Goal: Information Seeking & Learning: Learn about a topic

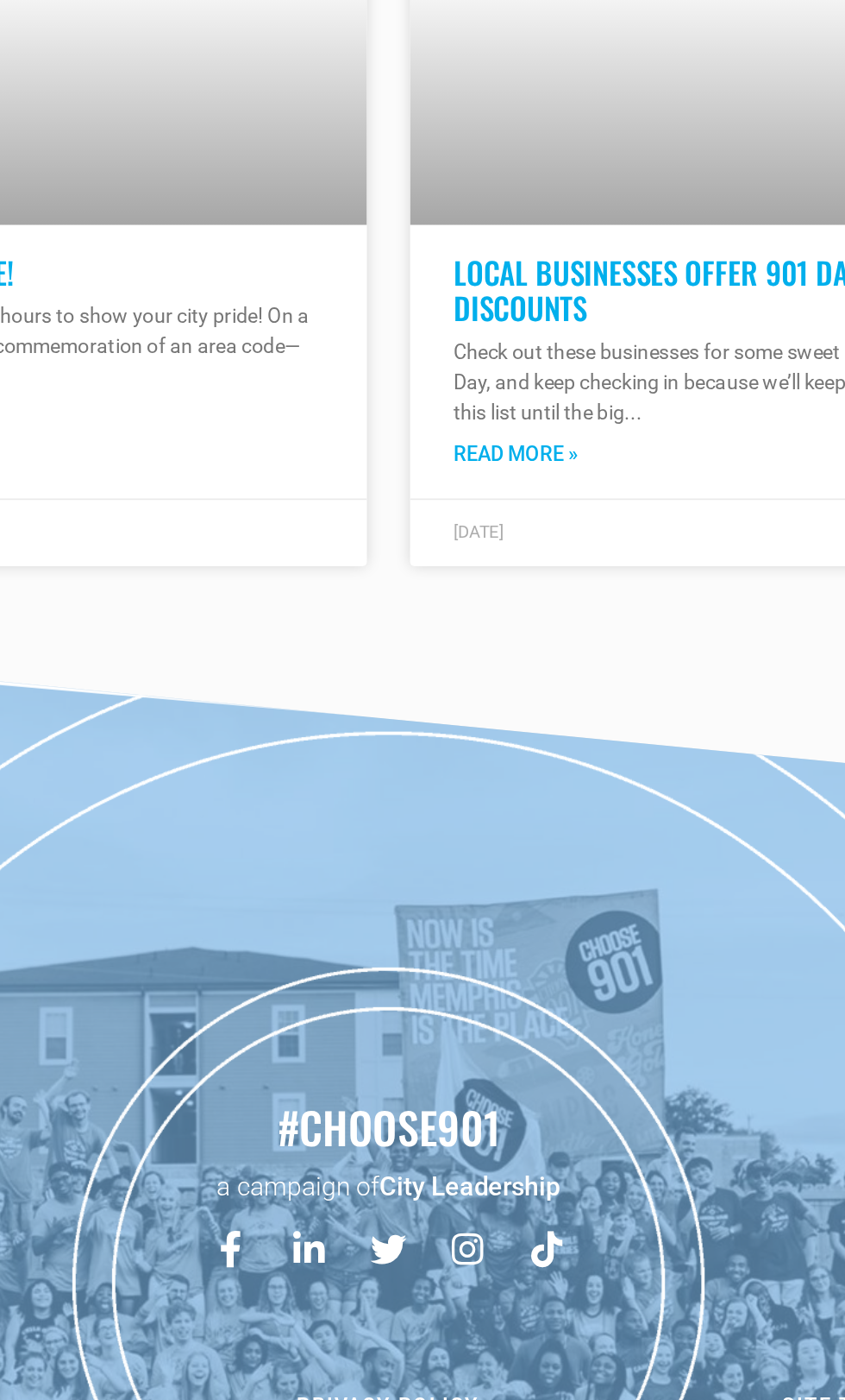
scroll to position [18000, 0]
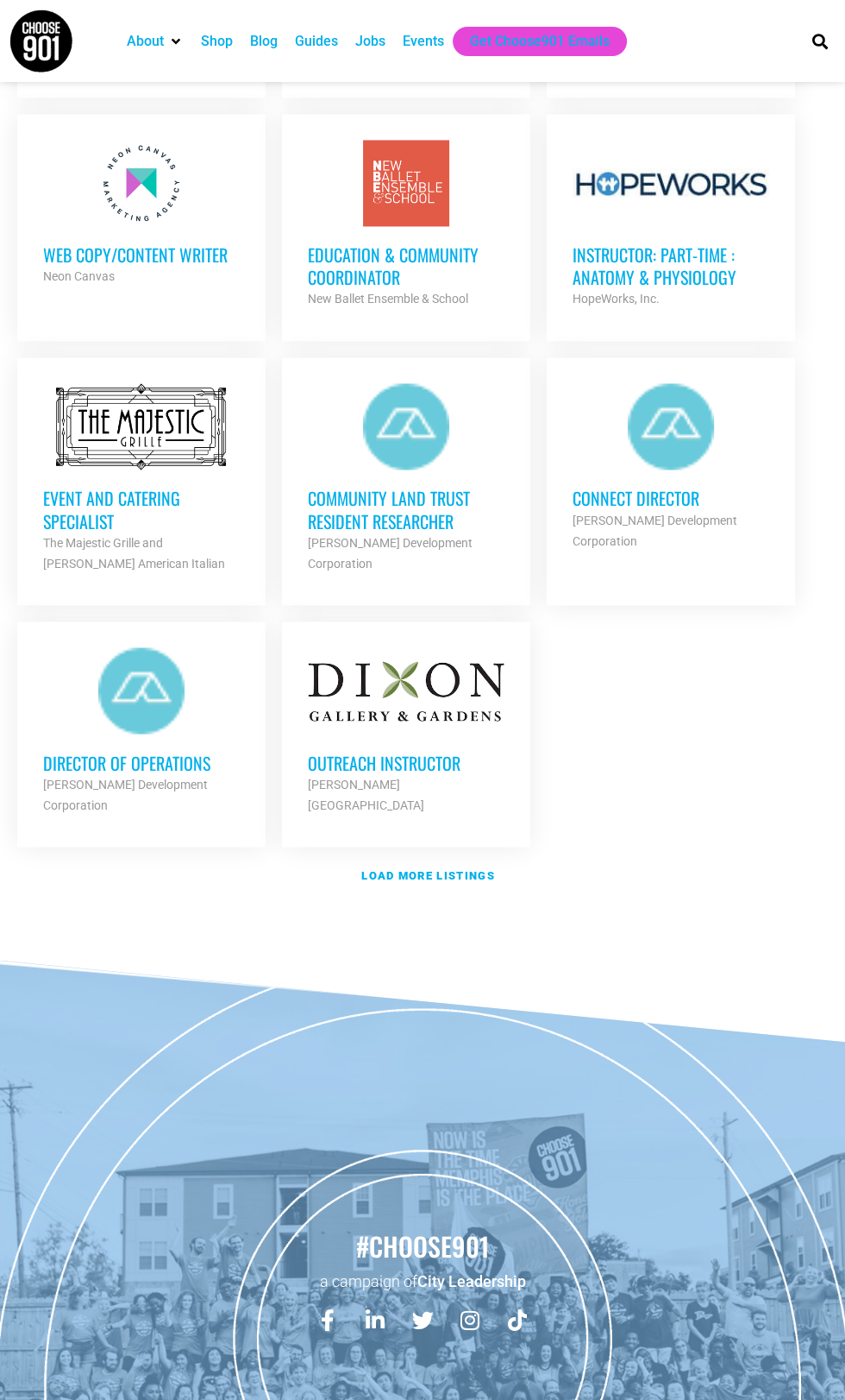
scroll to position [1705, 0]
click at [449, 874] on strong "Load more listings" at bounding box center [428, 874] width 133 height 13
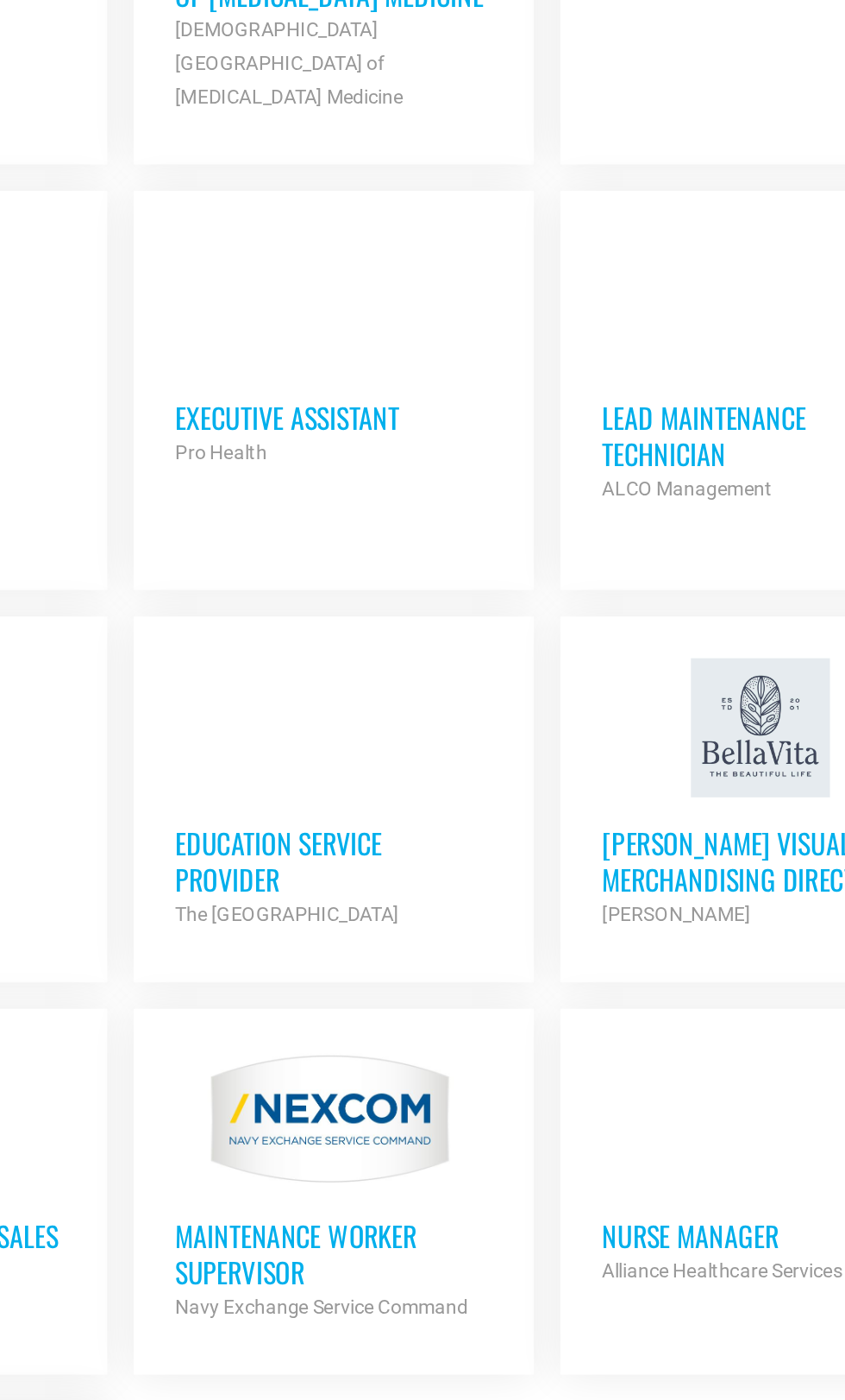
scroll to position [3072, 0]
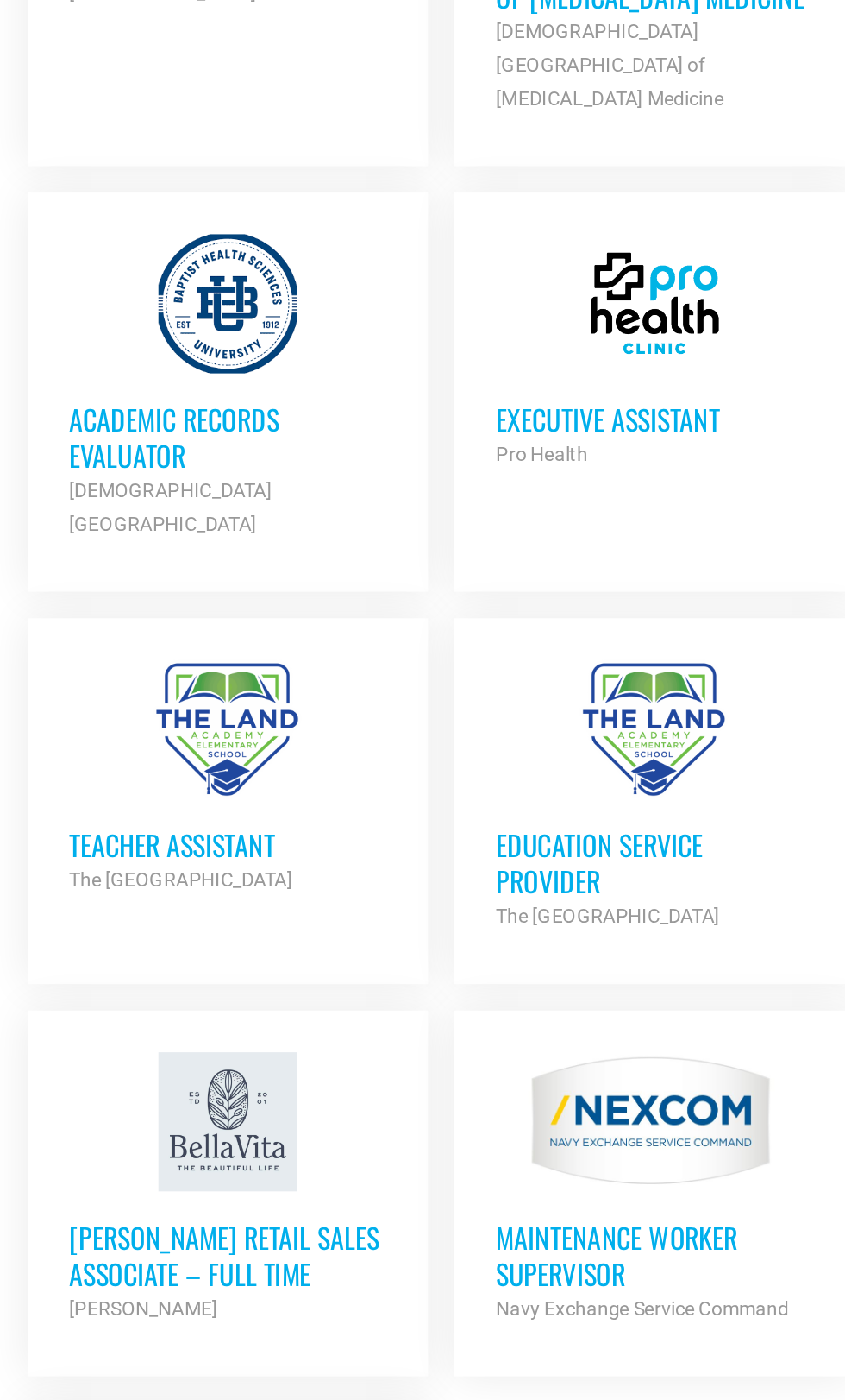
click at [167, 734] on strong "The [GEOGRAPHIC_DATA]" at bounding box center [112, 741] width 139 height 14
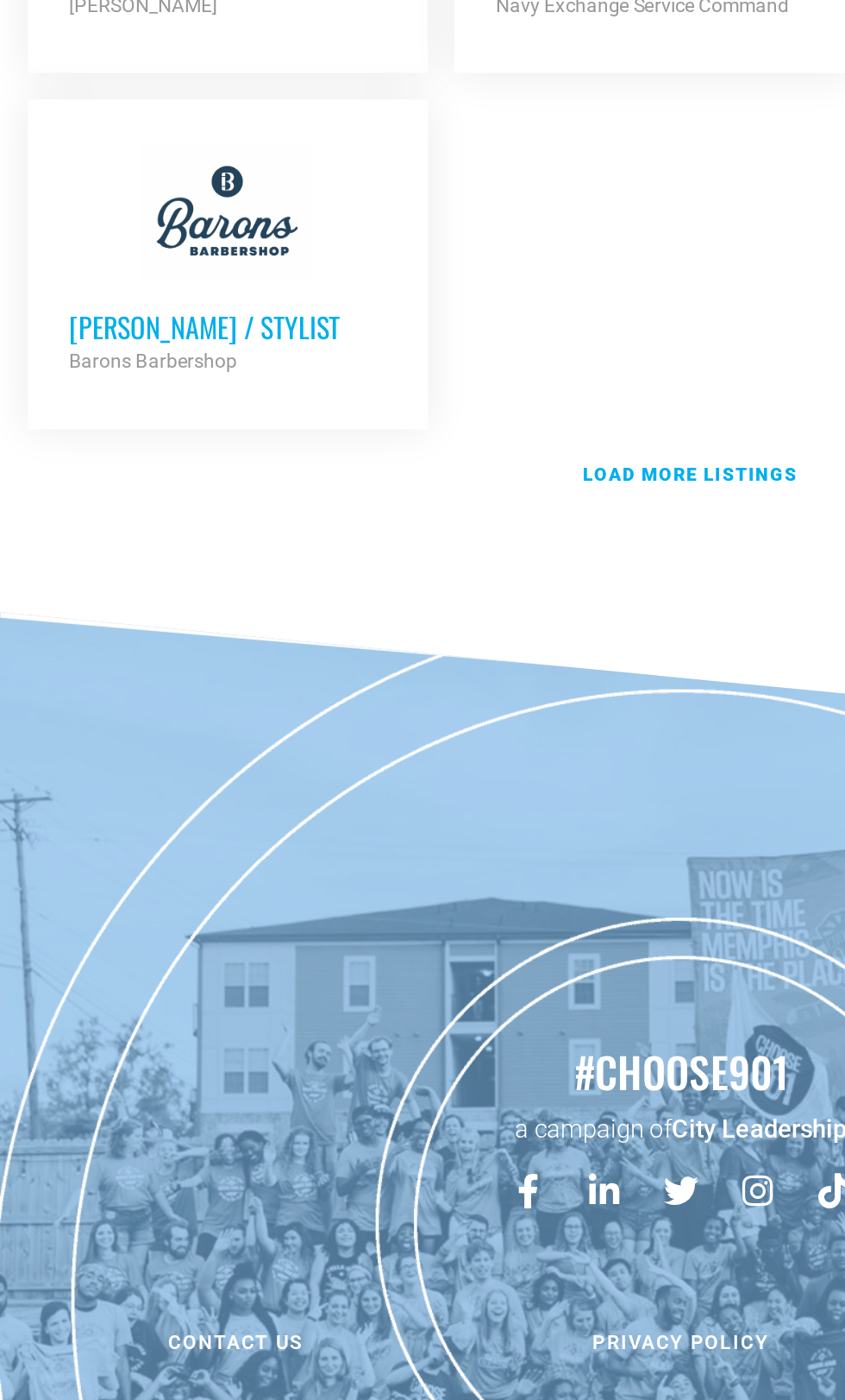
scroll to position [3599, 0]
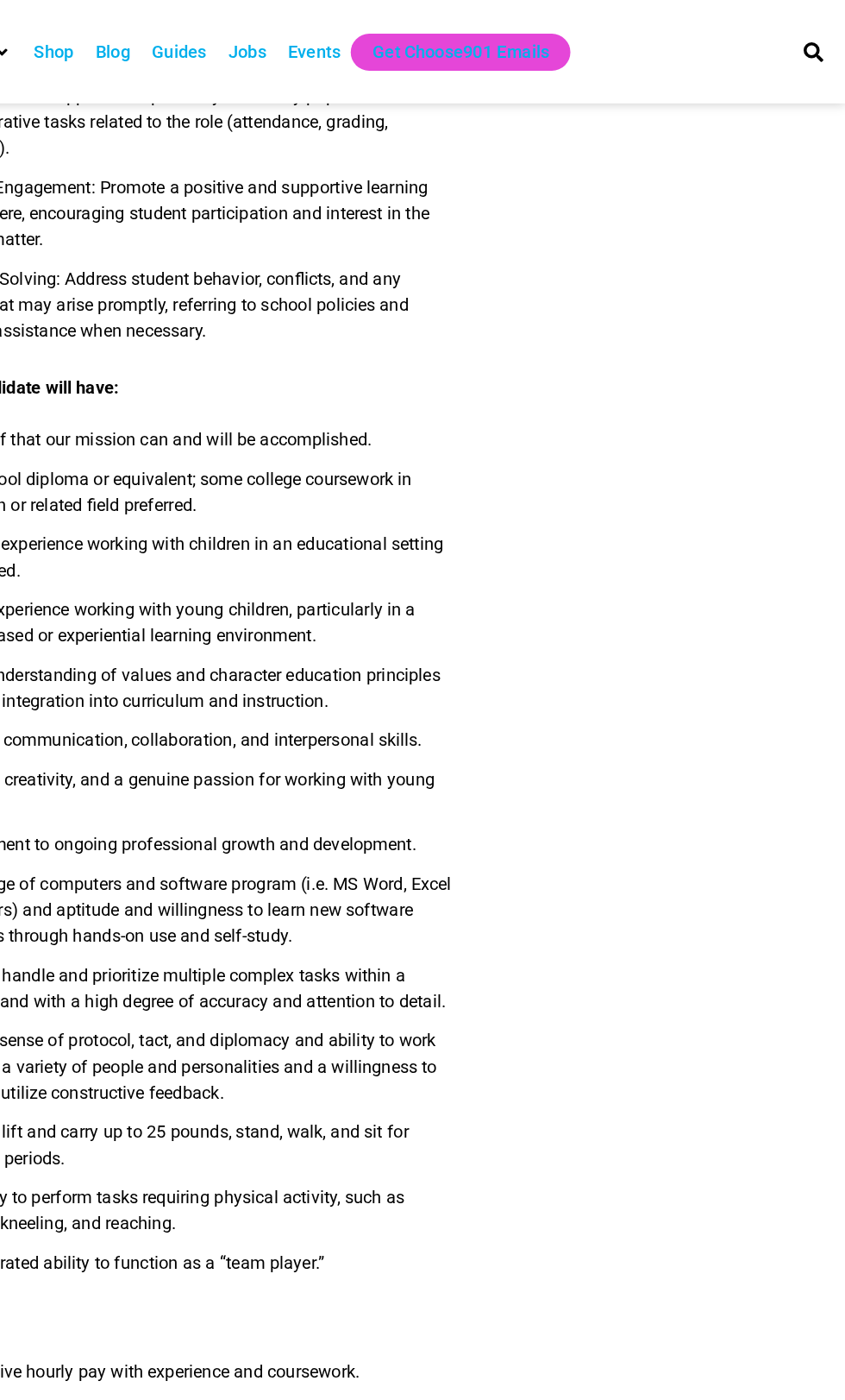
scroll to position [2254, 0]
